Goal: Task Accomplishment & Management: Complete application form

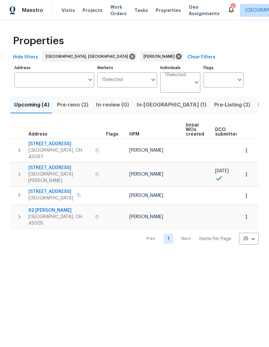
click at [66, 107] on span "Pre-reno (2)" at bounding box center [72, 104] width 31 height 9
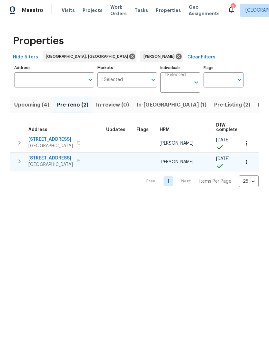
click at [34, 160] on span "5326 Elmwood Ln" at bounding box center [50, 158] width 45 height 6
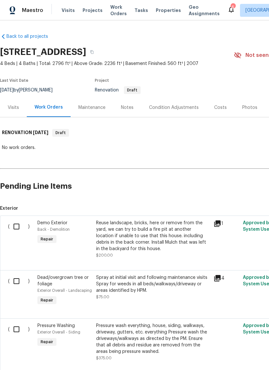
click at [22, 222] on input "checkbox" at bounding box center [19, 227] width 18 height 14
checkbox input "true"
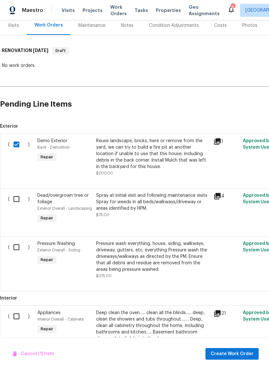
scroll to position [82, 0]
click at [16, 198] on input "checkbox" at bounding box center [19, 199] width 18 height 14
checkbox input "true"
click at [23, 259] on div "( )" at bounding box center [20, 259] width 29 height 43
click at [17, 250] on input "checkbox" at bounding box center [19, 247] width 18 height 14
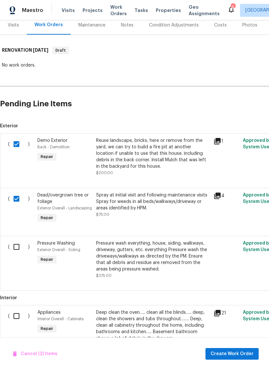
checkbox input "true"
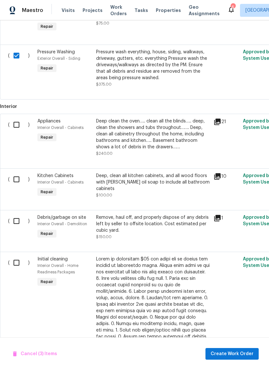
scroll to position [274, 0]
click at [15, 223] on input "checkbox" at bounding box center [19, 221] width 18 height 14
checkbox input "true"
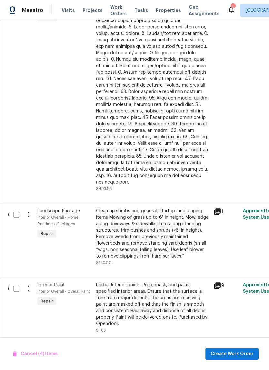
scroll to position [537, 0]
click at [15, 213] on input "checkbox" at bounding box center [19, 215] width 18 height 14
checkbox input "true"
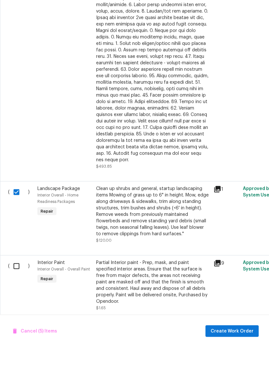
scroll to position [16, 0]
click at [237, 350] on span "Create Work Order" at bounding box center [232, 354] width 43 height 8
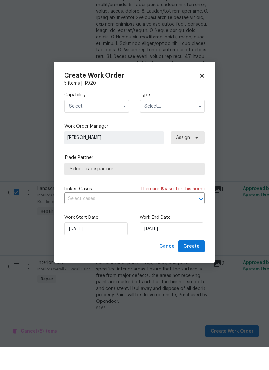
click at [106, 122] on input "text" at bounding box center [96, 128] width 65 height 13
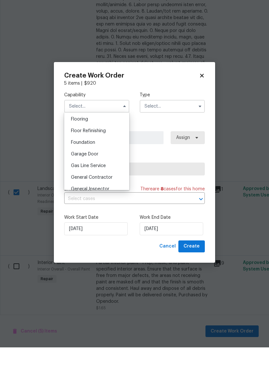
scroll to position [259, 0]
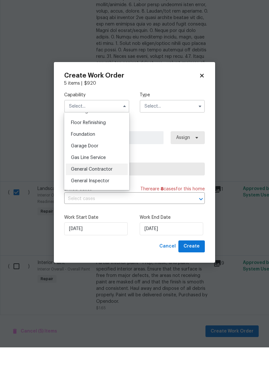
click at [112, 186] on div "General Contractor" at bounding box center [97, 192] width 62 height 12
type input "General Contractor"
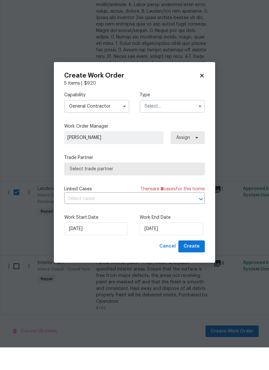
click at [168, 122] on input "text" at bounding box center [172, 128] width 65 height 13
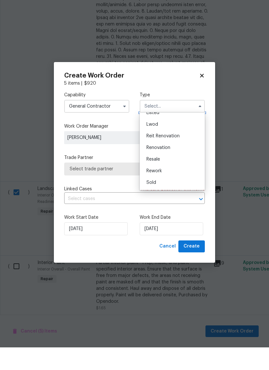
scroll to position [65, 0]
click at [177, 164] on div "Renovation" at bounding box center [172, 170] width 62 height 12
type input "Renovation"
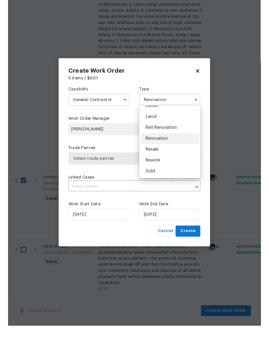
scroll to position [0, 0]
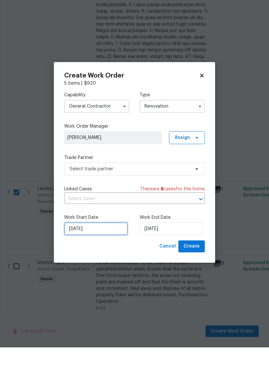
click at [103, 245] on input "[DATE]" at bounding box center [96, 251] width 64 height 13
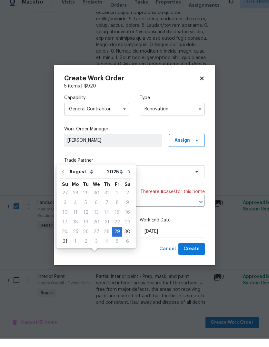
scroll to position [24, 0]
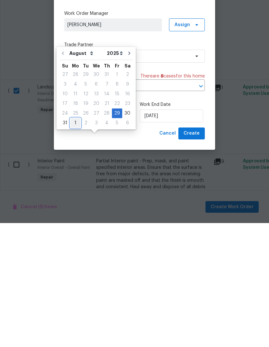
click at [76, 243] on div "1" at bounding box center [75, 247] width 10 height 9
type input "[DATE]"
select select "8"
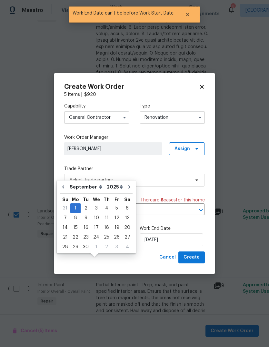
click at [169, 162] on div "Capability General [DEMOGRAPHIC_DATA] Type Renovation Work Order Manager [PERSO…" at bounding box center [134, 175] width 141 height 154
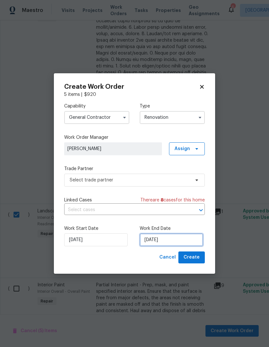
click at [178, 238] on input "[DATE]" at bounding box center [172, 240] width 64 height 13
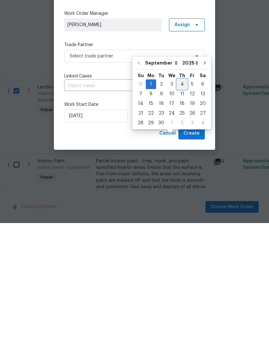
click at [182, 204] on div "4" at bounding box center [182, 208] width 10 height 9
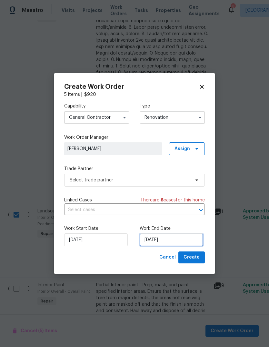
click at [163, 237] on input "[DATE]" at bounding box center [172, 240] width 64 height 13
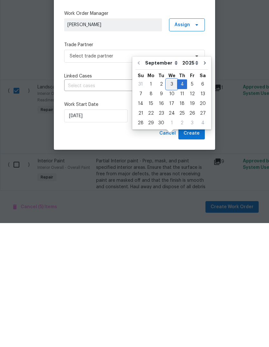
click at [172, 204] on div "3" at bounding box center [172, 208] width 11 height 9
type input "[DATE]"
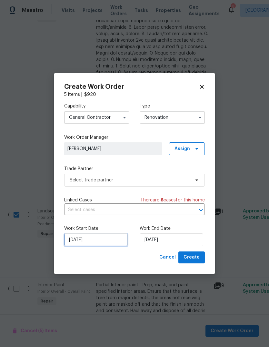
click at [103, 237] on input "[DATE]" at bounding box center [96, 240] width 64 height 13
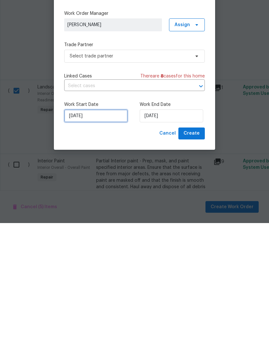
select select "8"
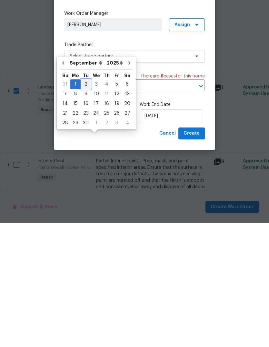
click at [84, 204] on div "2" at bounding box center [86, 208] width 10 height 9
type input "[DATE]"
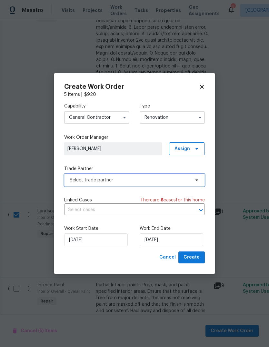
click at [166, 181] on span "Select trade partner" at bounding box center [130, 180] width 120 height 6
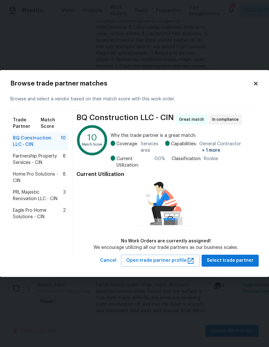
click at [255, 81] on icon at bounding box center [256, 84] width 6 height 6
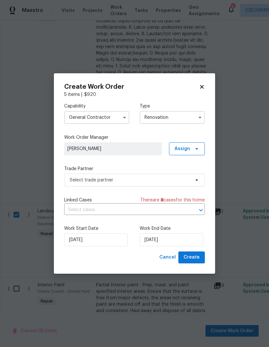
click at [114, 115] on input "General Contractor" at bounding box center [96, 117] width 65 height 13
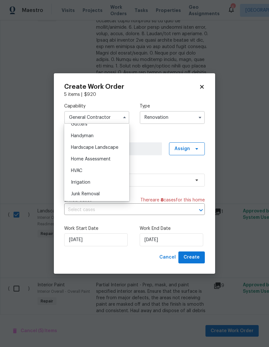
scroll to position [351, 0]
click at [120, 148] on div "Hardscape Landscape" at bounding box center [97, 147] width 62 height 12
type input "Hardscape Landscape"
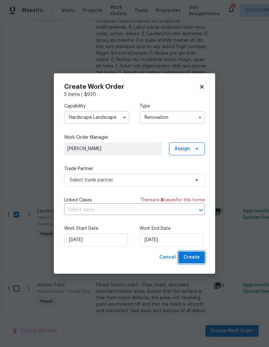
click at [196, 258] on span "Create" at bounding box center [192, 258] width 16 height 8
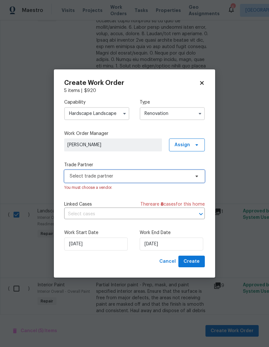
click at [154, 176] on span "Select trade partner" at bounding box center [130, 176] width 120 height 6
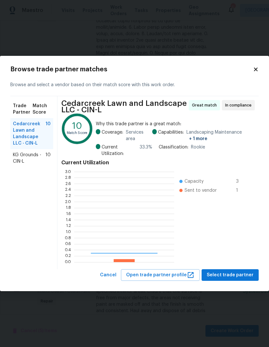
scroll to position [90, 100]
click at [38, 156] on span "KG Grounds - CIN-L" at bounding box center [29, 158] width 33 height 13
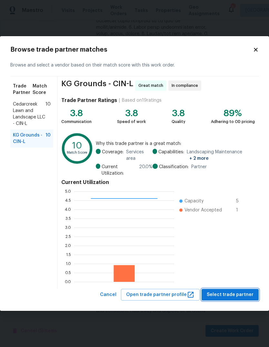
click at [224, 293] on span "Select trade partner" at bounding box center [230, 295] width 47 height 8
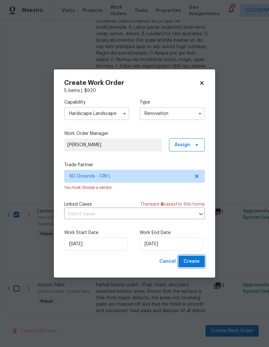
click at [196, 260] on span "Create" at bounding box center [192, 262] width 16 height 8
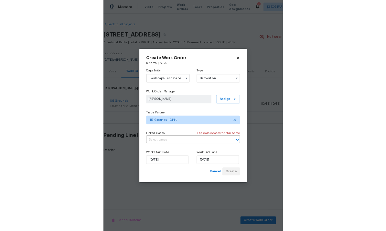
scroll to position [0, 0]
